Goal: Information Seeking & Learning: Understand process/instructions

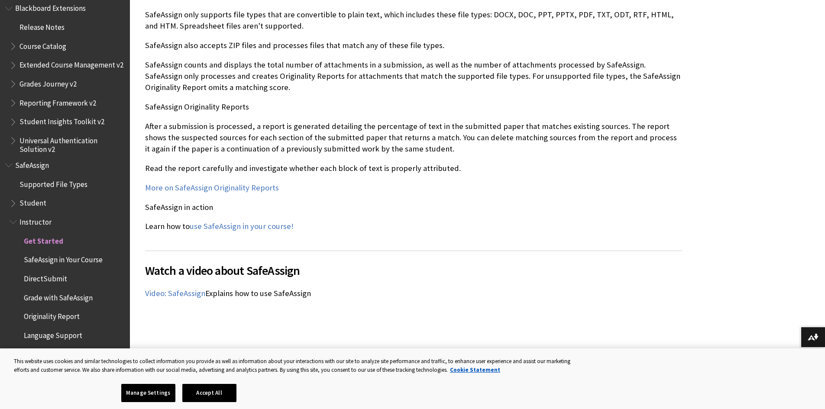
scroll to position [1097, 0]
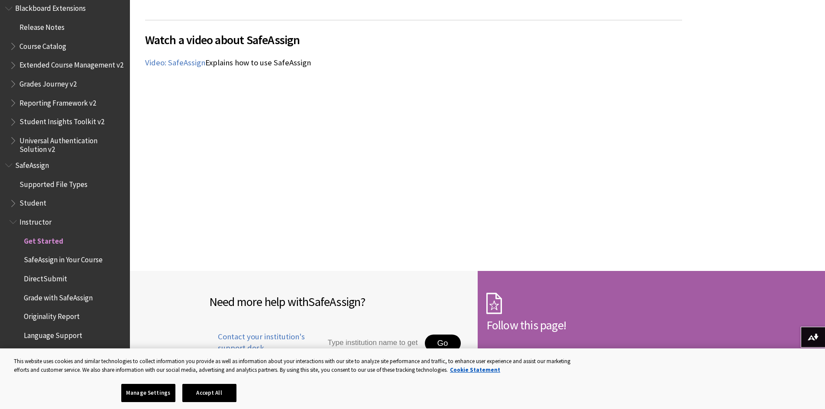
click at [530, 184] on div "Watch a video about SafeAssign The following narrated video provides a visual a…" at bounding box center [413, 123] width 537 height 207
click at [503, 181] on div "Watch a video about SafeAssign The following narrated video provides a visual a…" at bounding box center [413, 123] width 537 height 207
click at [523, 156] on div "Watch a video about SafeAssign The following narrated video provides a visual a…" at bounding box center [413, 123] width 537 height 207
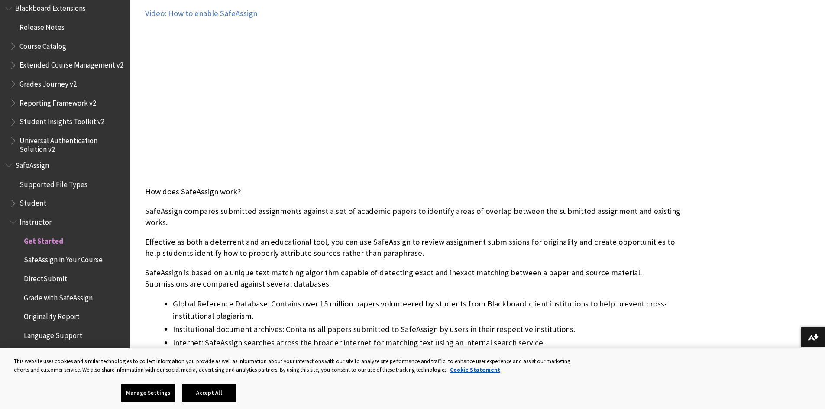
scroll to position [231, 0]
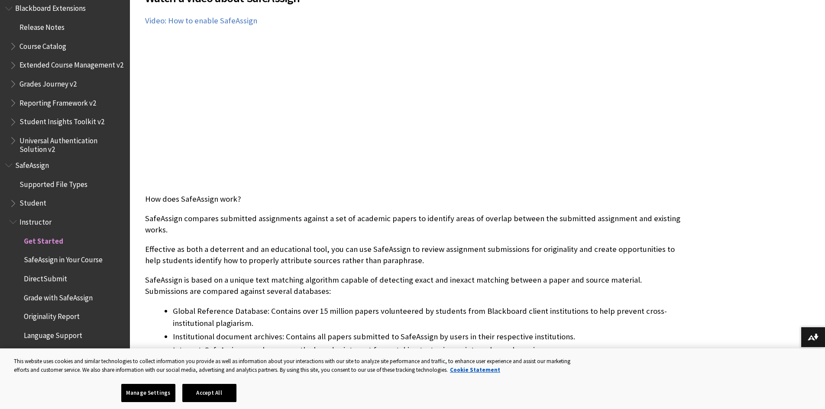
click at [10, 207] on span "Book outline for Blackboard SafeAssign" at bounding box center [14, 201] width 9 height 11
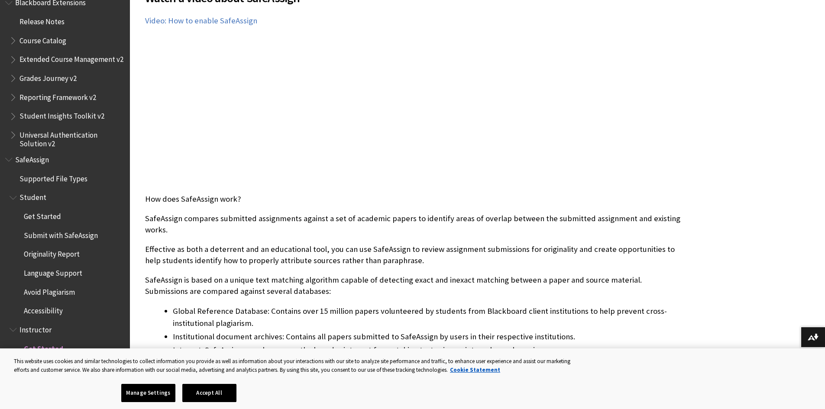
click at [56, 238] on span "Submit with SafeAssign" at bounding box center [61, 234] width 74 height 12
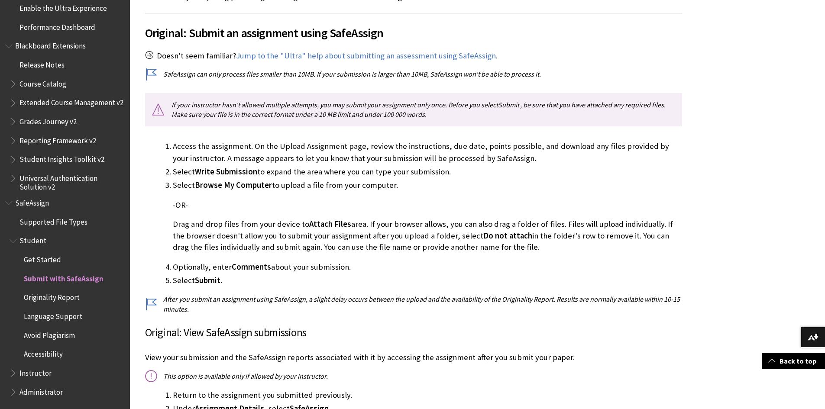
scroll to position [231, 0]
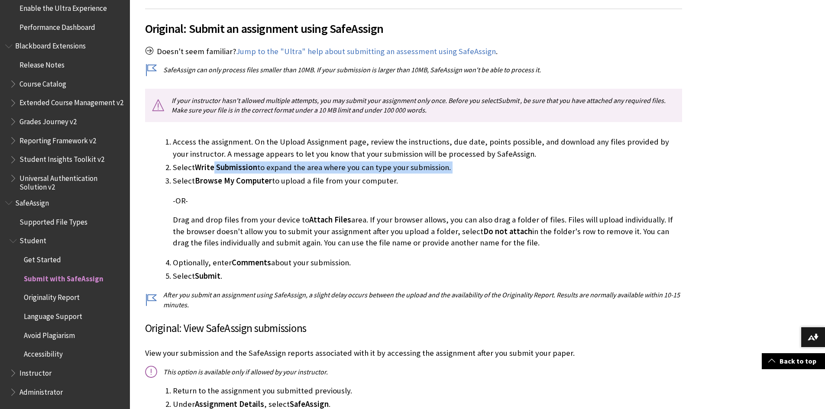
drag, startPoint x: 214, startPoint y: 170, endPoint x: 367, endPoint y: 196, distance: 155.0
click at [394, 184] on ol "Access the assignment. On the Upload Assignment page, review the instructions, …" at bounding box center [413, 209] width 537 height 146
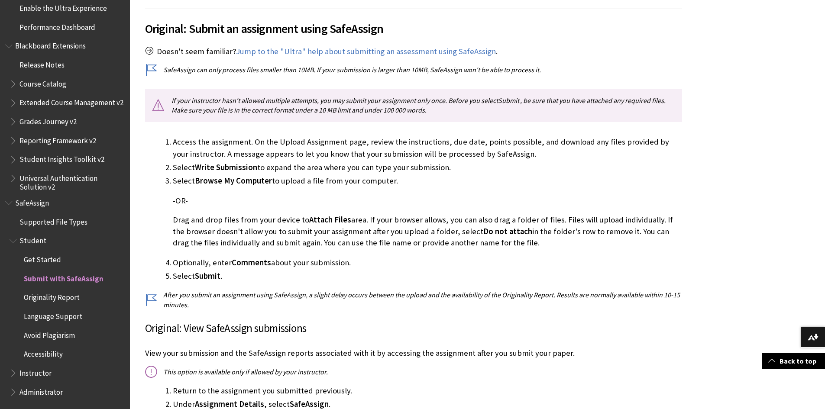
click at [322, 202] on p "-OR-" at bounding box center [427, 200] width 509 height 11
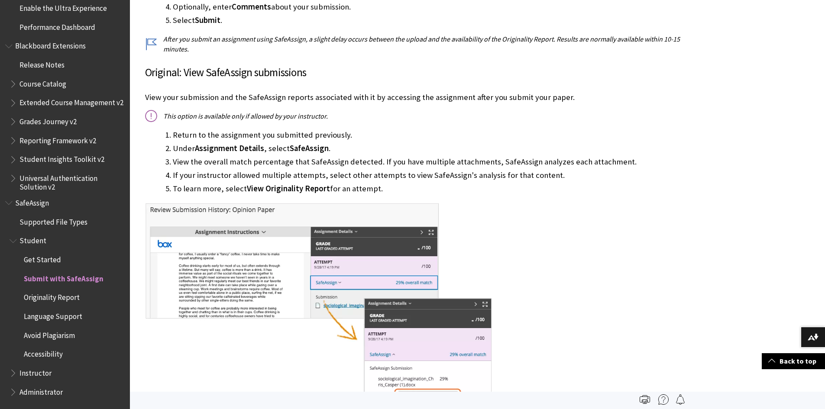
scroll to position [462, 0]
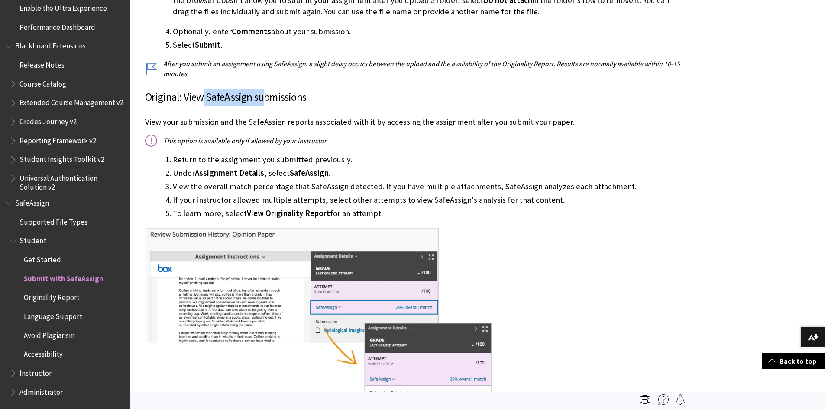
drag, startPoint x: 201, startPoint y: 100, endPoint x: 261, endPoint y: 101, distance: 60.2
click at [261, 101] on h3 "Original: View SafeAssign submissions" at bounding box center [413, 97] width 537 height 16
click at [246, 127] on p "View your submission and the SafeAssign reports associated with it by accessing…" at bounding box center [413, 122] width 537 height 11
drag, startPoint x: 233, startPoint y: 123, endPoint x: 309, endPoint y: 119, distance: 75.9
click at [309, 119] on p "View your submission and the SafeAssign reports associated with it by accessing…" at bounding box center [413, 122] width 537 height 11
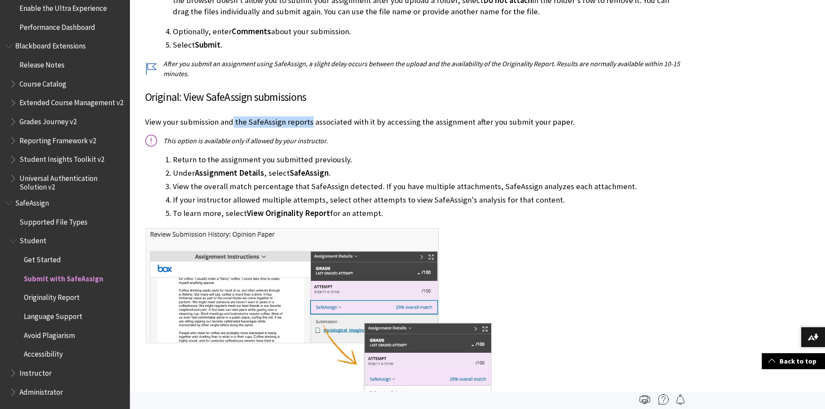
drag, startPoint x: 212, startPoint y: 176, endPoint x: 476, endPoint y: 207, distance: 266.1
click at [476, 207] on ol "Return to the assignment you submitted previously. Under Assignment Details , s…" at bounding box center [413, 187] width 537 height 66
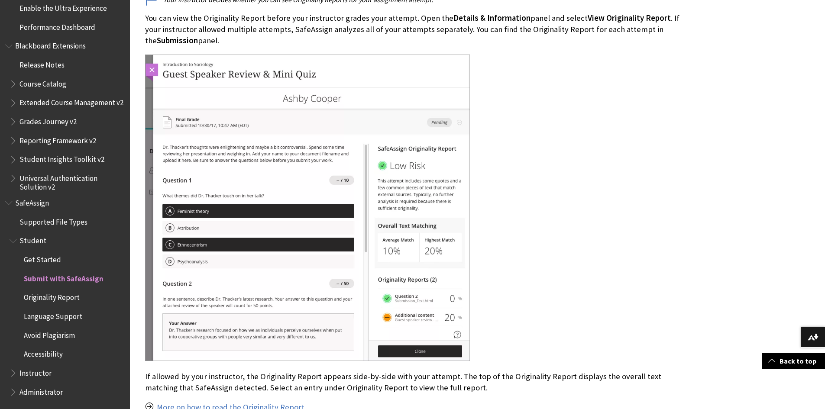
scroll to position [1155, 0]
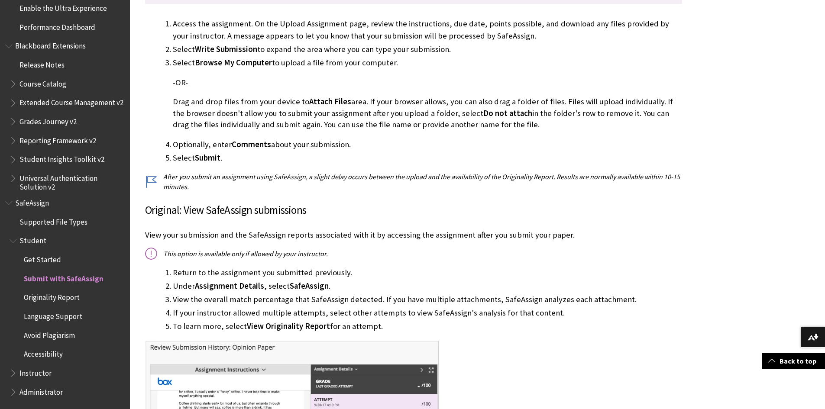
scroll to position [356, 0]
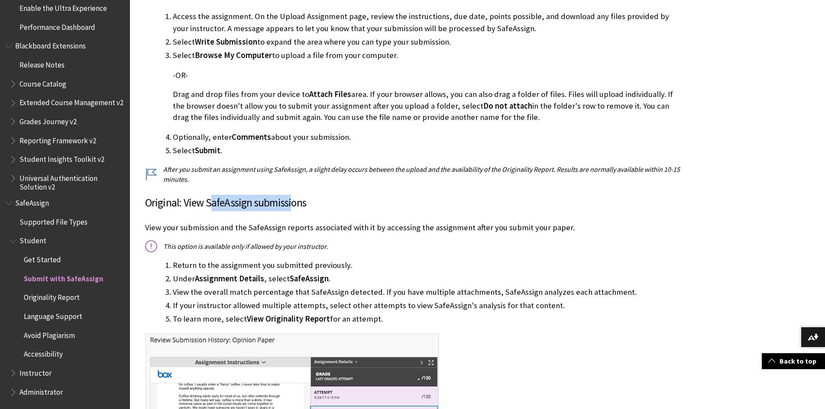
drag, startPoint x: 209, startPoint y: 206, endPoint x: 292, endPoint y: 206, distance: 83.2
click at [292, 206] on h3 "Original: View SafeAssign submissions" at bounding box center [413, 203] width 537 height 16
click at [317, 268] on li "Return to the assignment you submitted previously." at bounding box center [427, 265] width 509 height 12
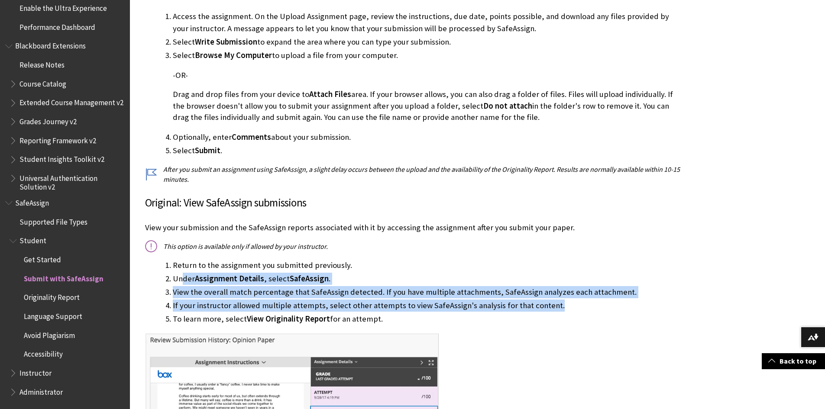
drag, startPoint x: 183, startPoint y: 278, endPoint x: 566, endPoint y: 293, distance: 382.8
click at [591, 306] on ol "Return to the assignment you submitted previously. Under Assignment Details , s…" at bounding box center [413, 292] width 537 height 66
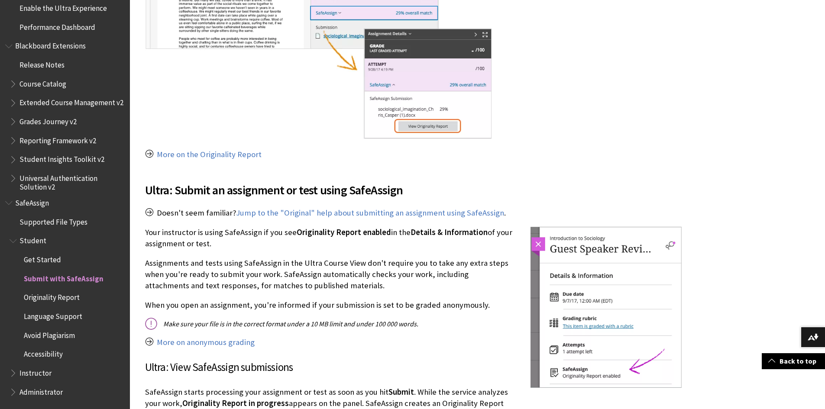
scroll to position [761, 0]
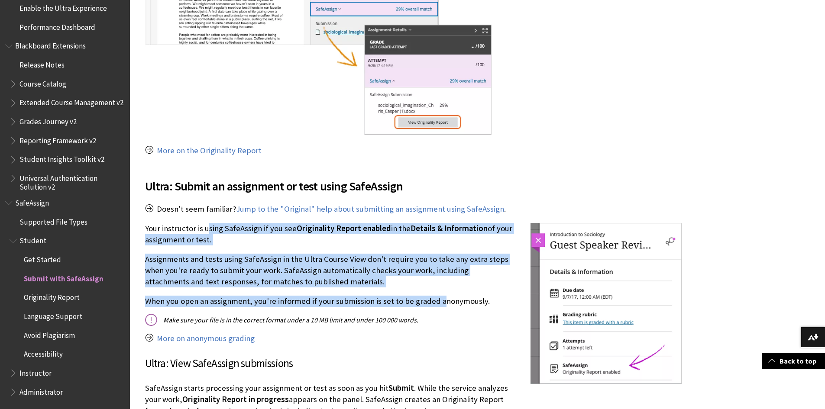
drag, startPoint x: 207, startPoint y: 230, endPoint x: 436, endPoint y: 288, distance: 236.8
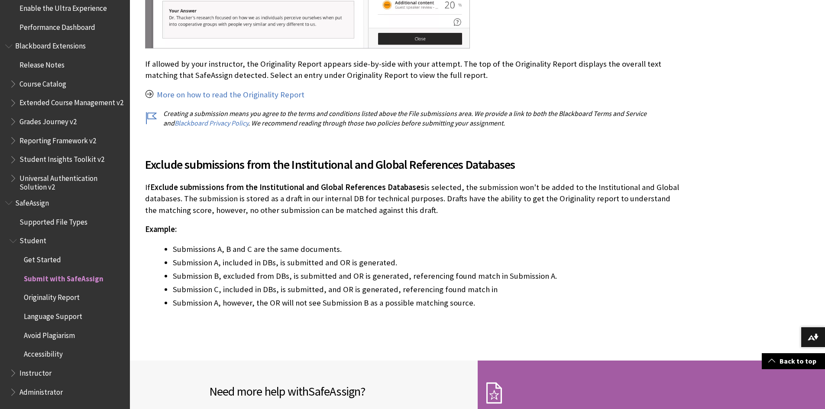
scroll to position [1511, 0]
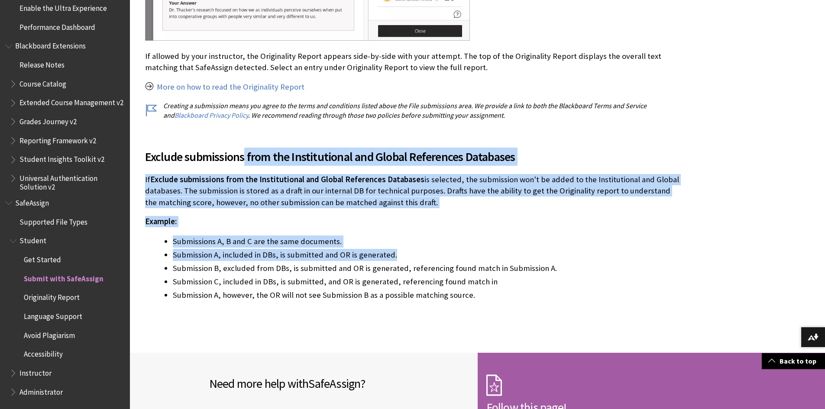
drag, startPoint x: 244, startPoint y: 157, endPoint x: 432, endPoint y: 248, distance: 209.0
click at [432, 248] on div "Exclude submissions from the Institutional and Global References Databases If E…" at bounding box center [413, 219] width 537 height 164
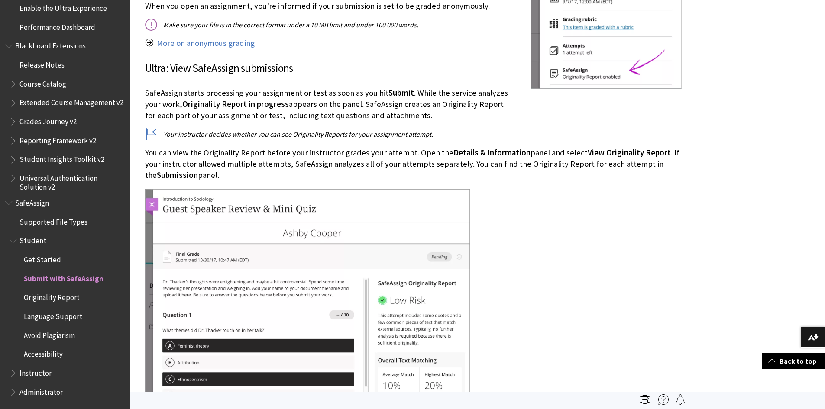
scroll to position [1050, 0]
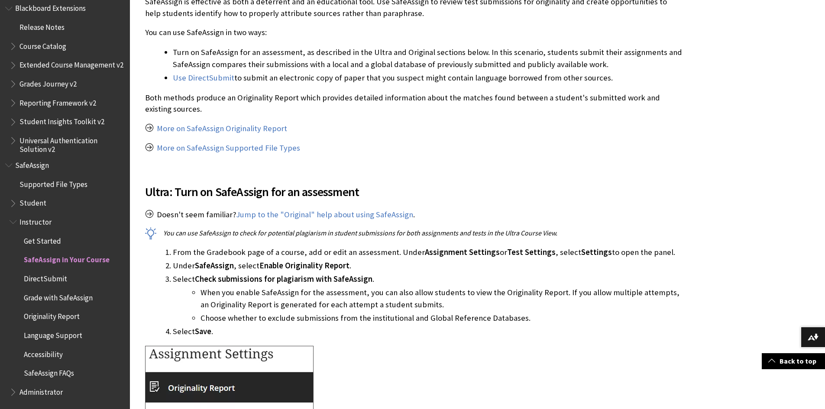
scroll to position [231, 0]
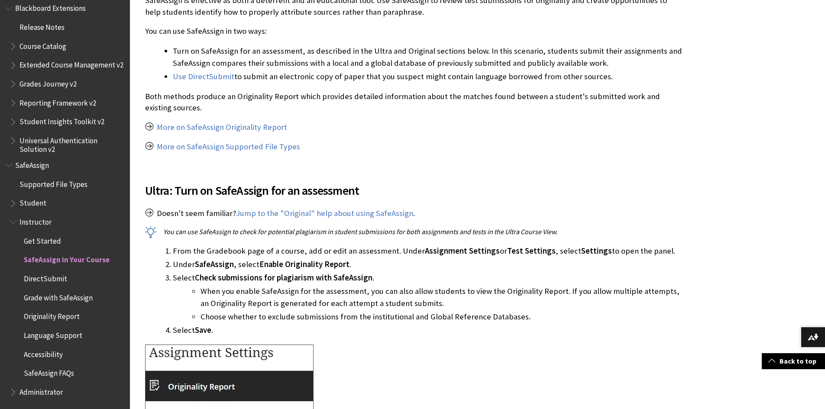
drag, startPoint x: 236, startPoint y: 192, endPoint x: 364, endPoint y: 189, distance: 128.3
click at [364, 189] on span "Ultra: Turn on SafeAssign for an assessment" at bounding box center [413, 190] width 537 height 18
drag, startPoint x: 275, startPoint y: 253, endPoint x: 295, endPoint y: 253, distance: 19.9
click at [277, 253] on li "From the Gradebook page of a course, add or edit an assessment. Under Assignmen…" at bounding box center [427, 251] width 509 height 12
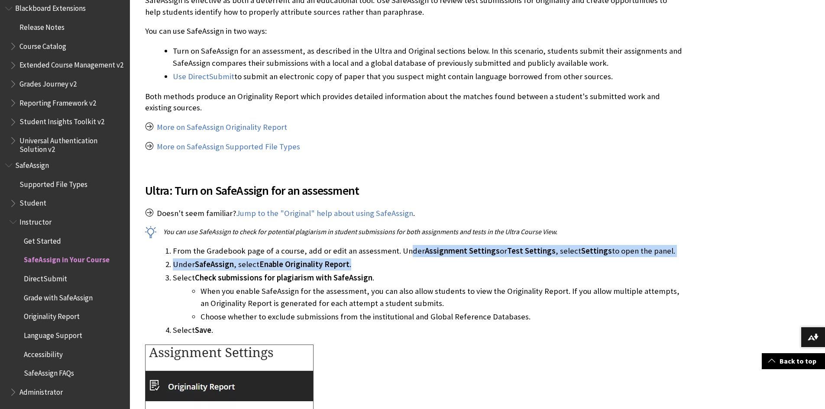
drag, startPoint x: 402, startPoint y: 250, endPoint x: 524, endPoint y: 258, distance: 122.4
click at [524, 258] on ol "From the Gradebook page of a course, add or edit an assessment. Under Assignmen…" at bounding box center [413, 290] width 537 height 91
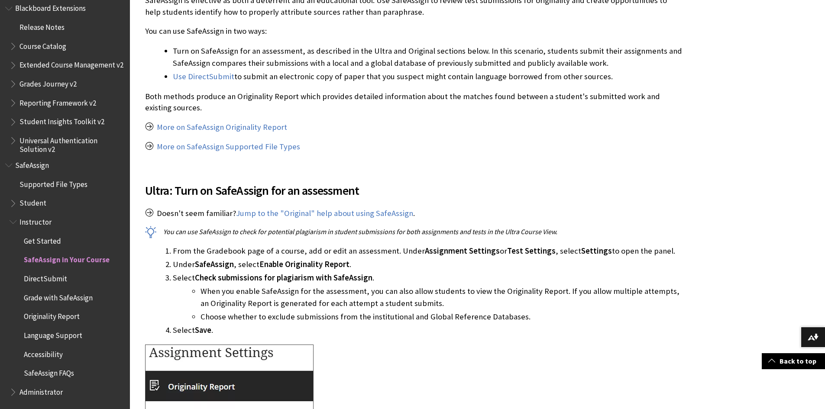
click at [392, 274] on li "Select Check submissions for plagiarism with SafeAssign . When you enable SafeA…" at bounding box center [427, 297] width 509 height 51
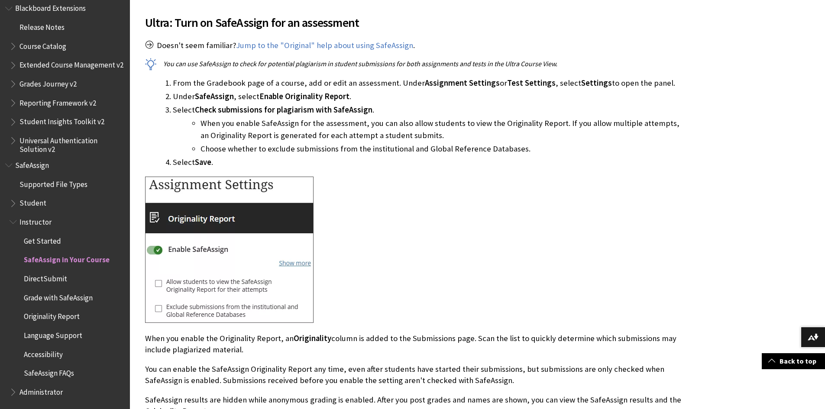
scroll to position [404, 0]
